Goal: Information Seeking & Learning: Learn about a topic

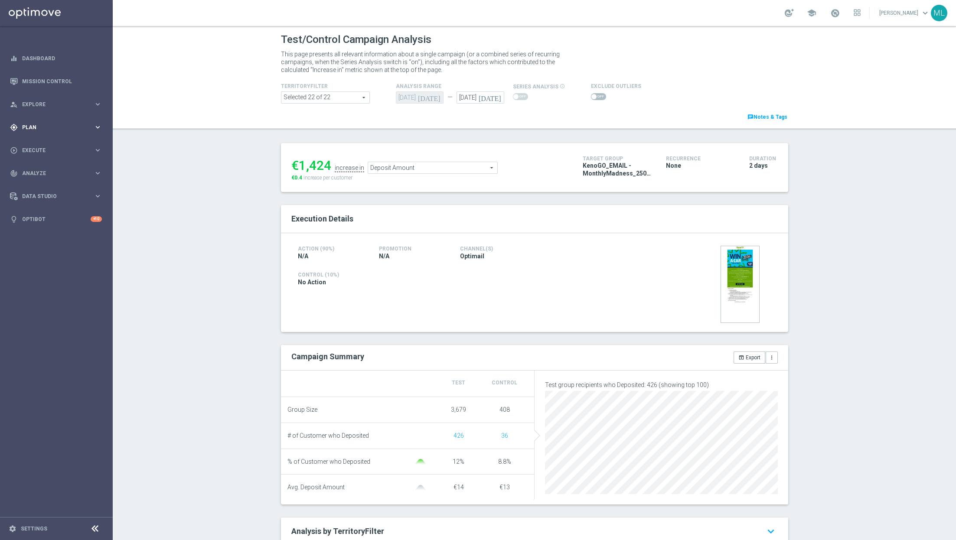
scroll to position [173, 0]
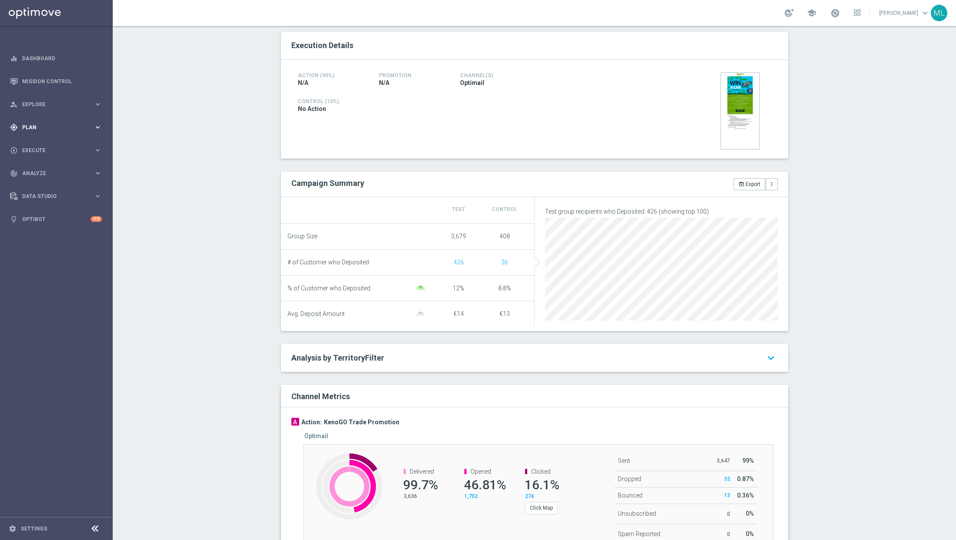
click at [97, 126] on icon "keyboard_arrow_right" at bounding box center [98, 127] width 8 height 8
click at [98, 171] on icon "keyboard_arrow_right" at bounding box center [98, 171] width 8 height 8
click at [47, 187] on link "Optimail" at bounding box center [58, 184] width 63 height 7
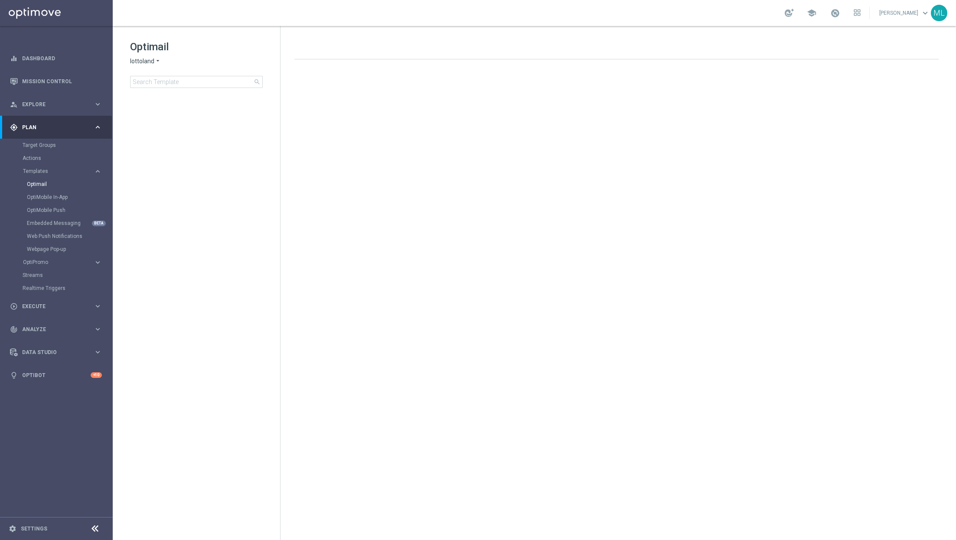
click at [153, 59] on span "lottoland" at bounding box center [142, 61] width 24 height 8
click at [160, 84] on div "KenoGO" at bounding box center [162, 81] width 65 height 10
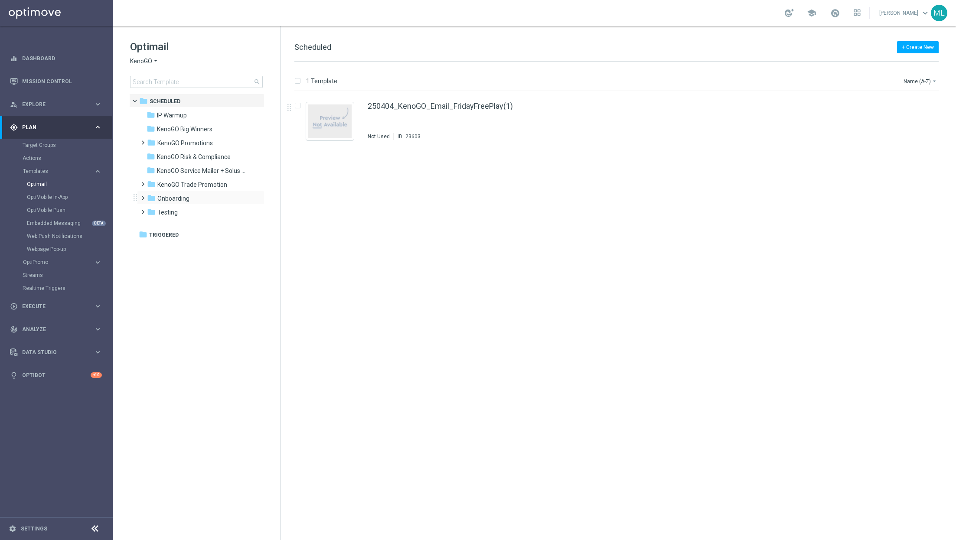
click at [142, 196] on span at bounding box center [141, 193] width 4 height 3
click at [179, 215] on span "Backup" at bounding box center [176, 213] width 20 height 8
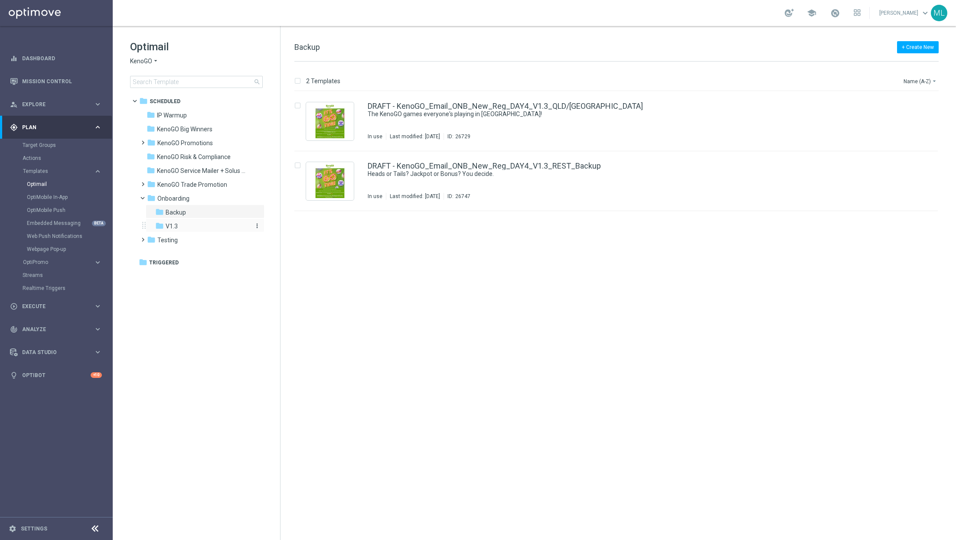
click at [183, 226] on div "folder V1.3" at bounding box center [201, 227] width 92 height 10
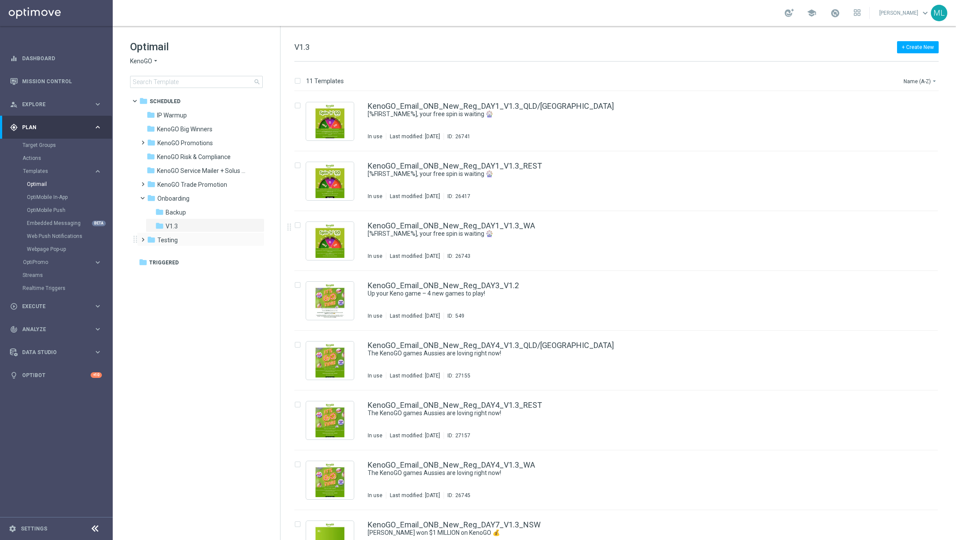
click at [142, 238] on span at bounding box center [141, 235] width 4 height 3
click at [175, 81] on input at bounding box center [196, 82] width 133 height 12
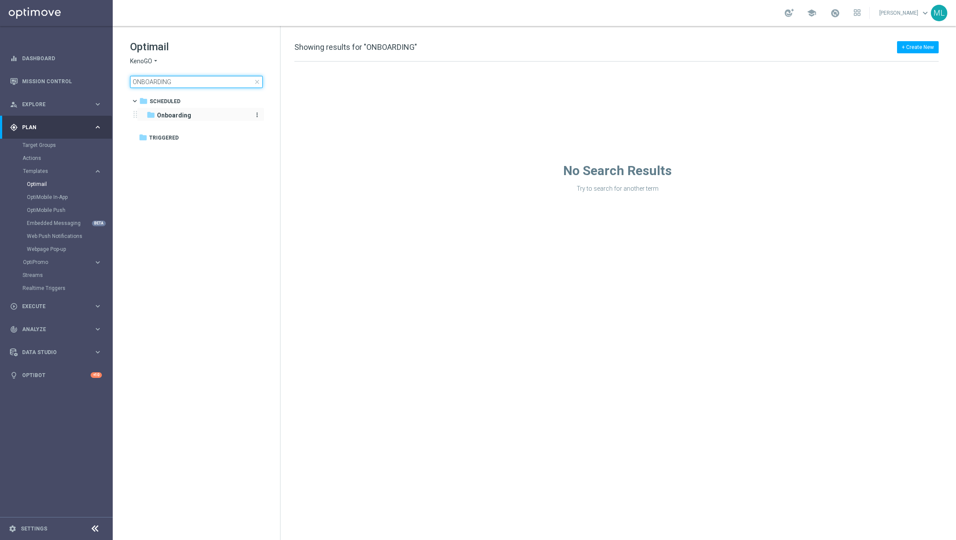
type input "ONBOARDING"
click at [173, 117] on b "Onboarding" at bounding box center [174, 115] width 34 height 7
click at [183, 114] on b "Onboarding" at bounding box center [174, 115] width 34 height 7
click at [175, 79] on input "ONBOARDING" at bounding box center [196, 82] width 133 height 12
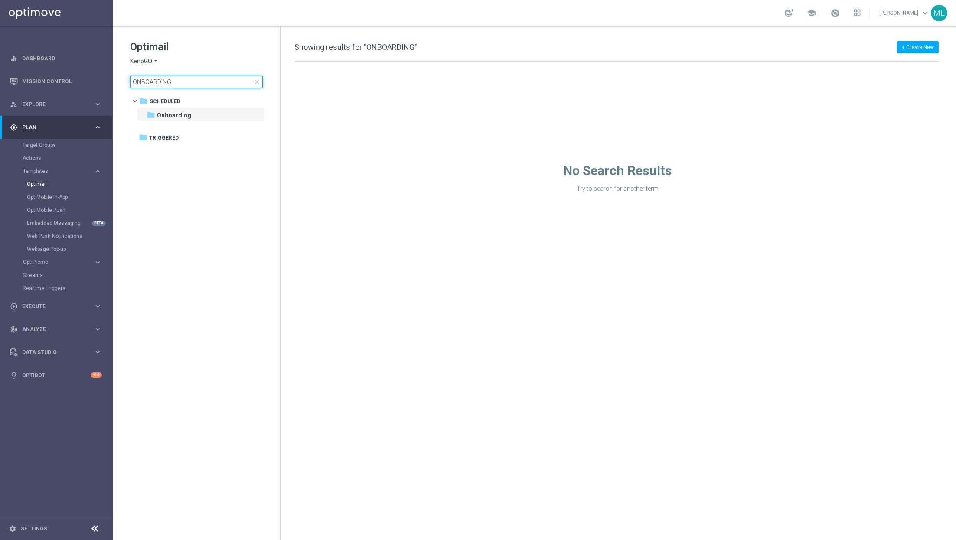
drag, startPoint x: 179, startPoint y: 81, endPoint x: 133, endPoint y: 78, distance: 46.9
click at [132, 78] on input "ONBOARDING" at bounding box center [196, 82] width 133 height 12
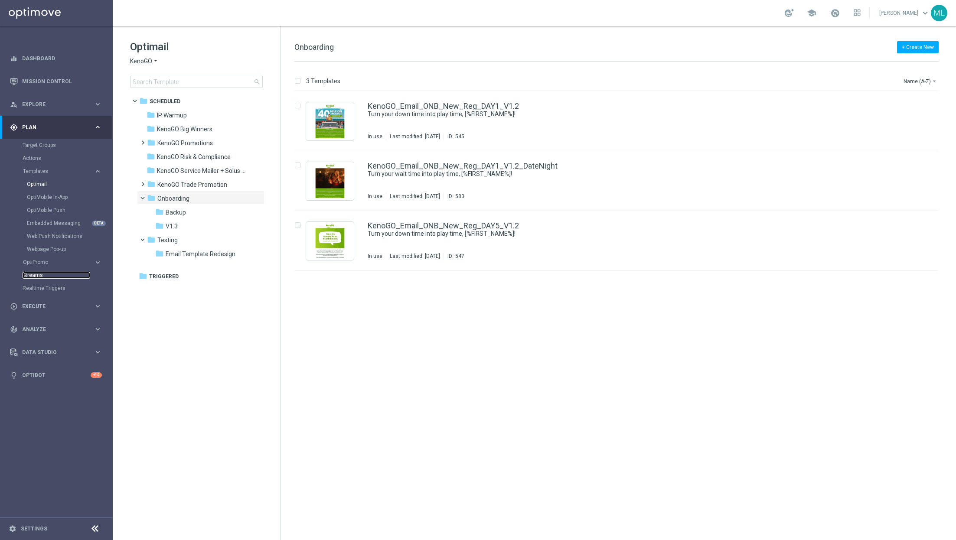
click at [47, 274] on link "Streams" at bounding box center [57, 275] width 68 height 7
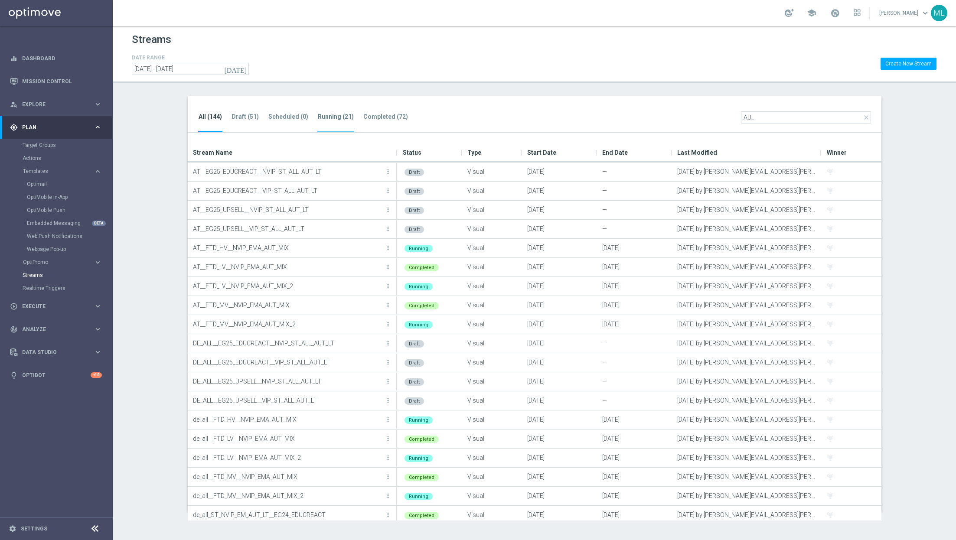
type input "AU_"
click at [335, 118] on tab-header "Running (21)" at bounding box center [336, 116] width 36 height 7
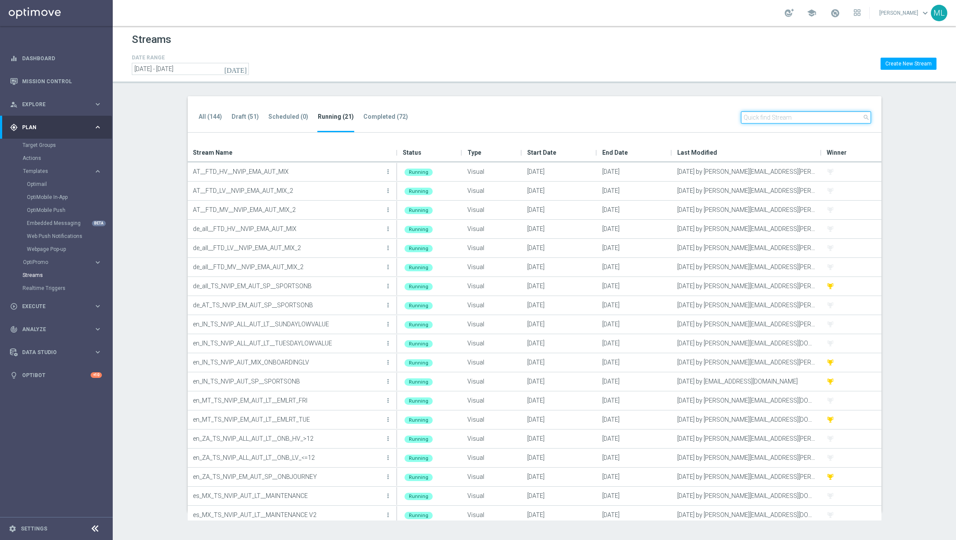
click at [783, 117] on input "text" at bounding box center [806, 117] width 130 height 12
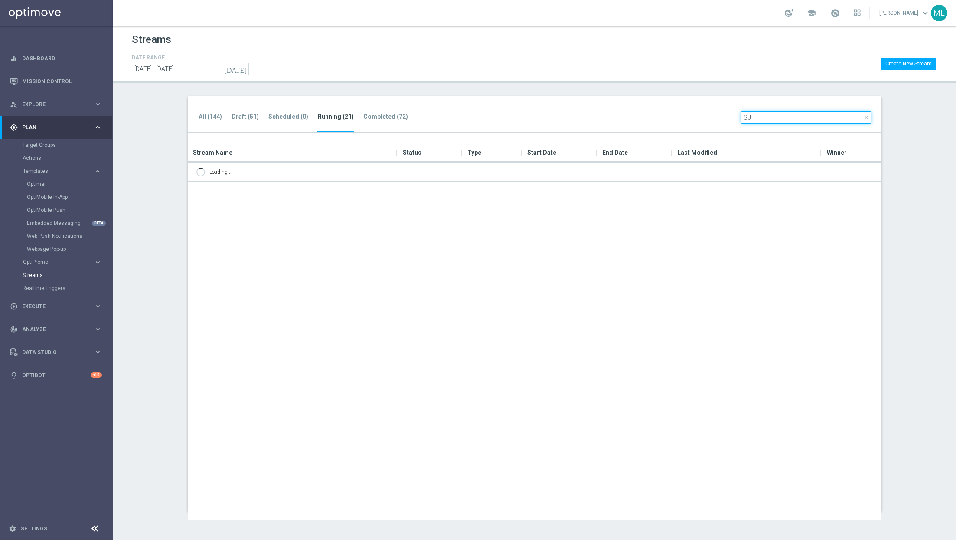
type input "S"
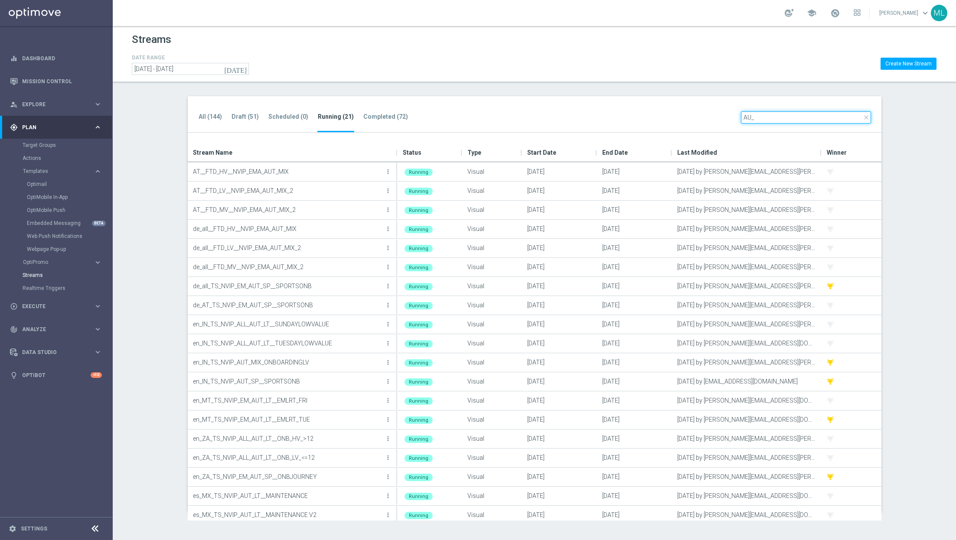
type input "AU_"
click at [381, 117] on tab-header "Completed (72)" at bounding box center [385, 116] width 45 height 7
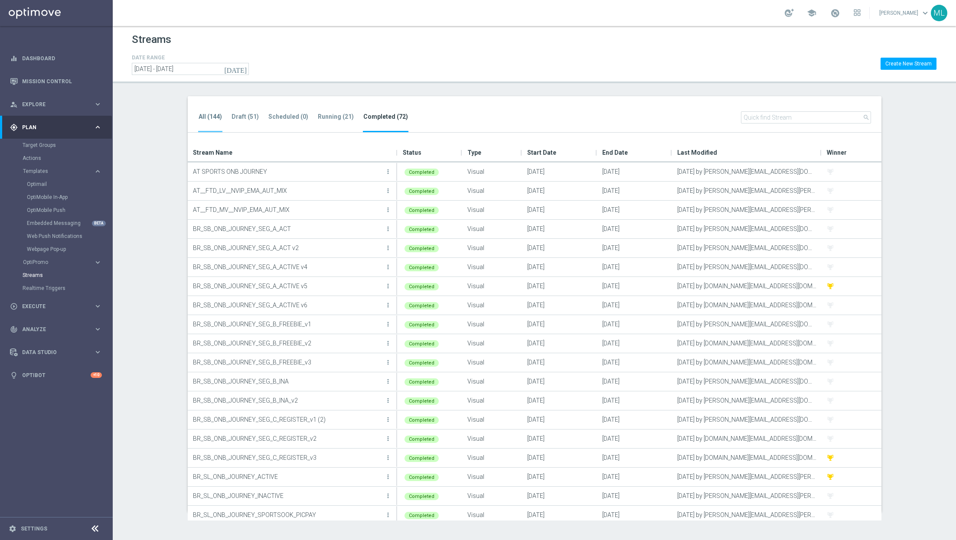
click at [213, 122] on li "All (144)" at bounding box center [210, 122] width 24 height 20
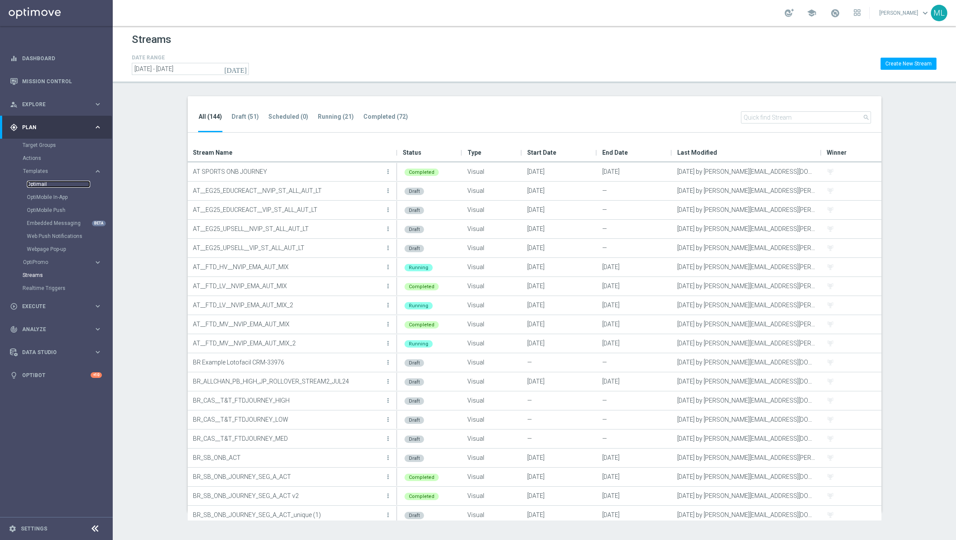
click at [47, 184] on link "Optimail" at bounding box center [58, 184] width 63 height 7
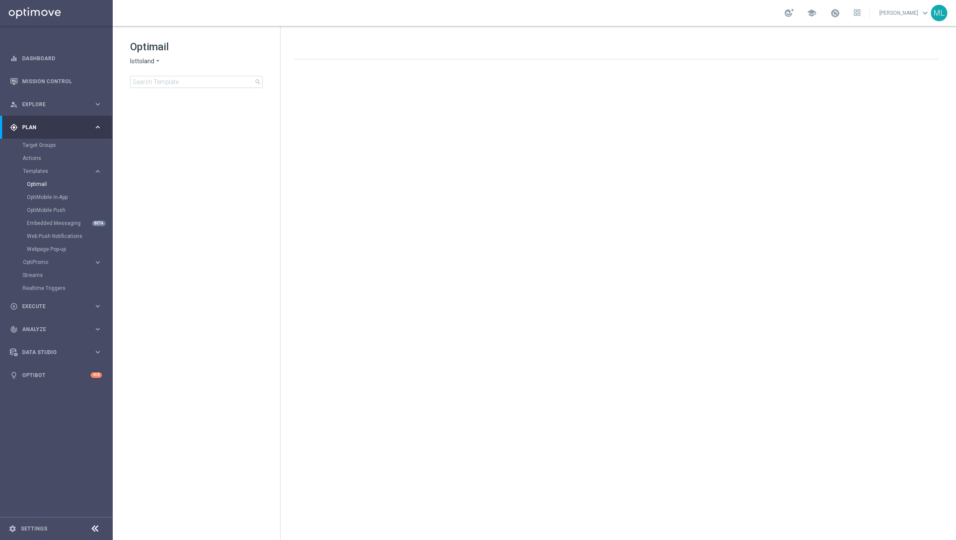
click at [151, 60] on span "lottoland" at bounding box center [142, 61] width 24 height 8
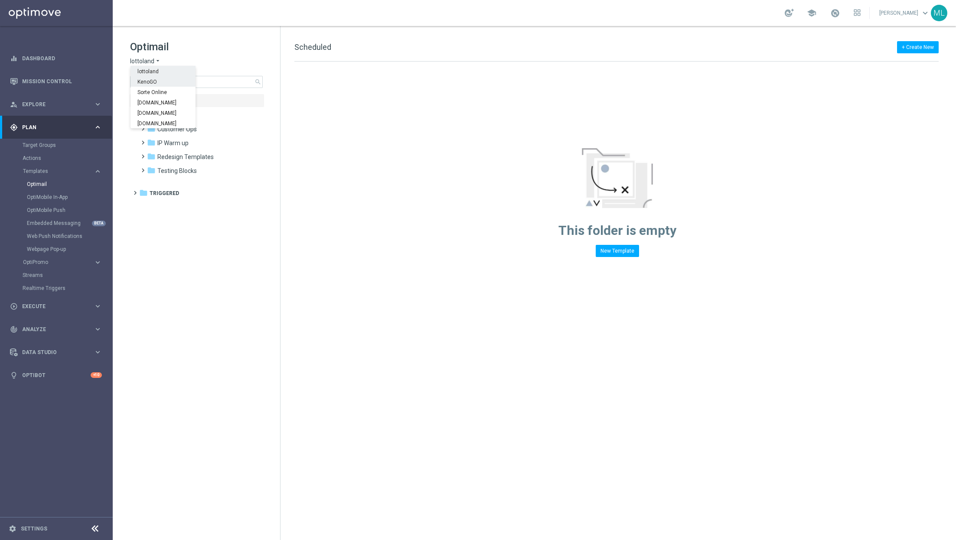
click at [0, 0] on span "KenoGO" at bounding box center [0, 0] width 0 height 0
click at [179, 80] on input at bounding box center [196, 82] width 133 height 12
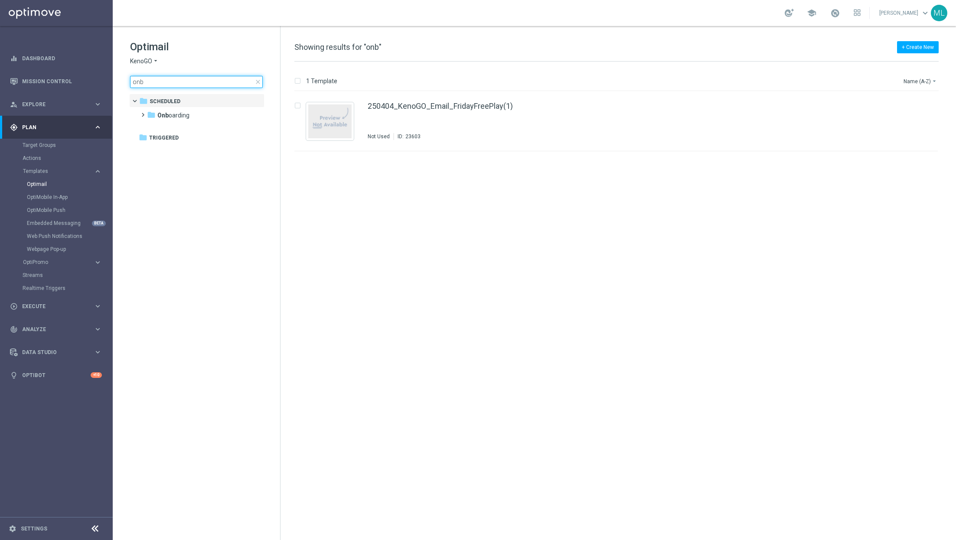
type input "onb"
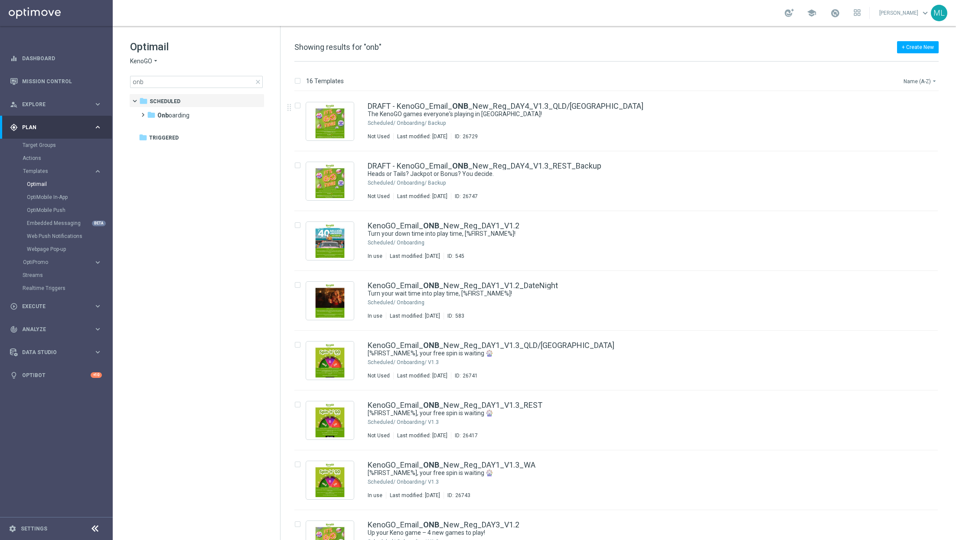
click at [921, 81] on button "Name (A-Z) arrow_drop_down" at bounding box center [921, 81] width 36 height 10
click at [906, 120] on span "Date Modified (Newest)" at bounding box center [905, 120] width 58 height 6
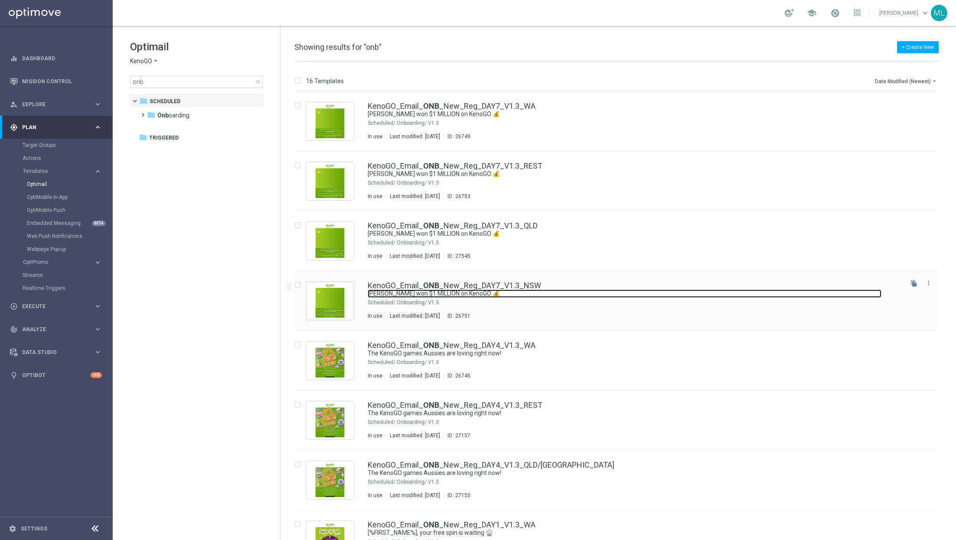
click at [542, 294] on link "[PERSON_NAME] won $1 MILLION on KenoGO 💰" at bounding box center [625, 294] width 514 height 8
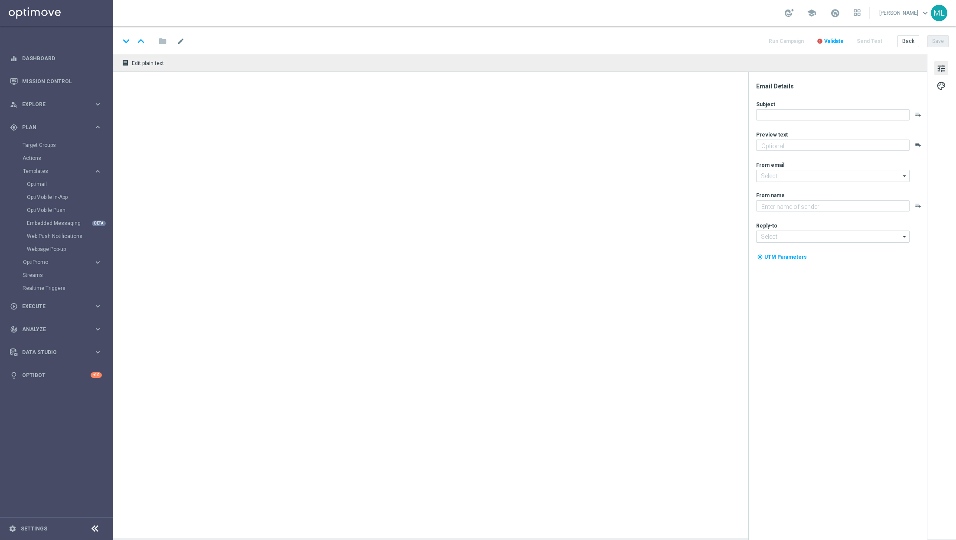
type textarea "The big wins are rolling in across [GEOGRAPHIC_DATA]!"
type input "[EMAIL_ADDRESS][DOMAIN_NAME]"
type textarea "KenoGO"
type input "[EMAIL_ADDRESS][DOMAIN_NAME]"
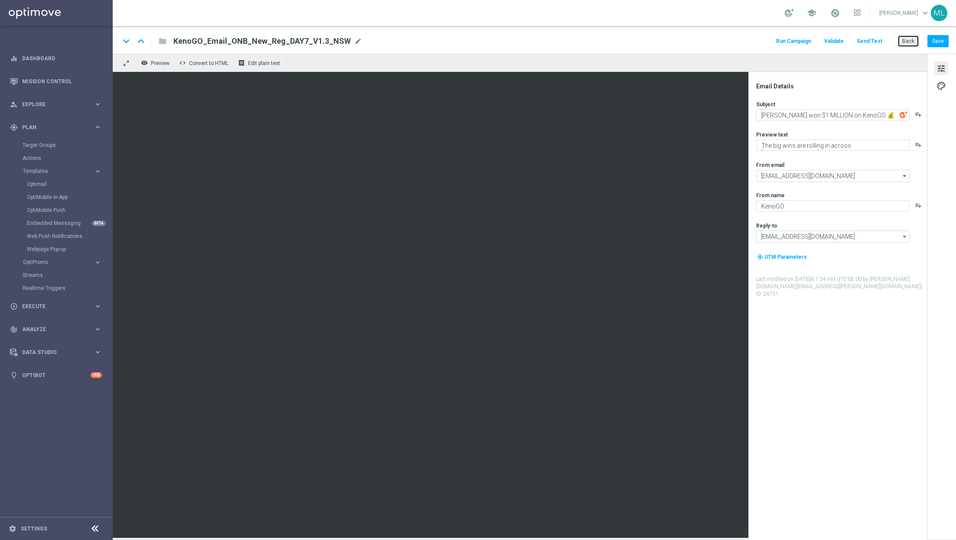
click at [910, 45] on button "Back" at bounding box center [908, 41] width 22 height 12
